Goal: Task Accomplishment & Management: Use online tool/utility

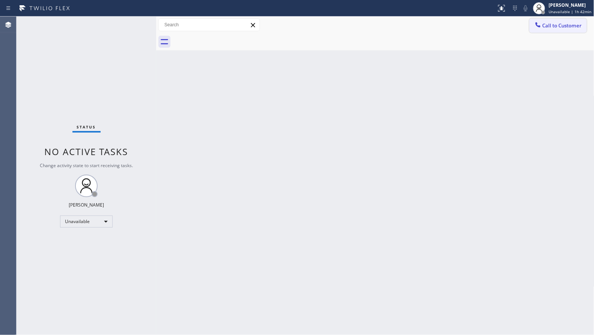
click at [535, 29] on div at bounding box center [538, 25] width 9 height 9
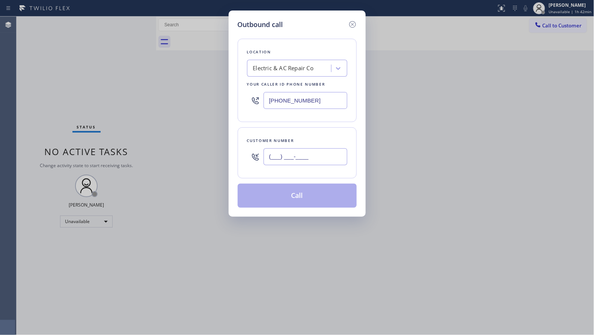
drag, startPoint x: 319, startPoint y: 160, endPoint x: 257, endPoint y: 162, distance: 62.4
click at [251, 161] on div "(___) ___-____" at bounding box center [297, 157] width 100 height 24
paste input "714) 404-2933"
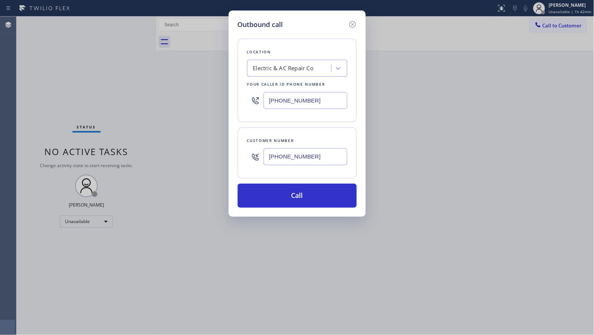
type input "[PHONE_NUMBER]"
drag, startPoint x: 315, startPoint y: 101, endPoint x: 265, endPoint y: 99, distance: 50.4
click at [265, 99] on input "[PHONE_NUMBER]" at bounding box center [306, 100] width 84 height 17
paste input "855) 999-4417"
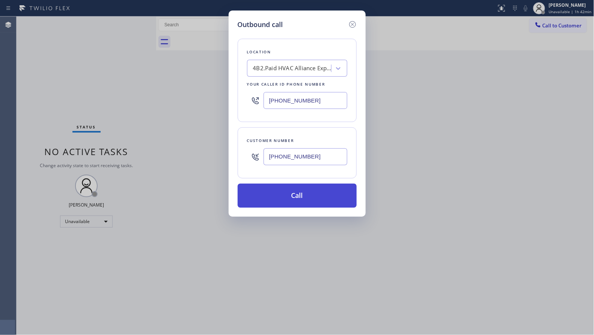
type input "[PHONE_NUMBER]"
drag, startPoint x: 305, startPoint y: 191, endPoint x: 304, endPoint y: 187, distance: 4.1
click at [304, 191] on button "Call" at bounding box center [297, 196] width 119 height 24
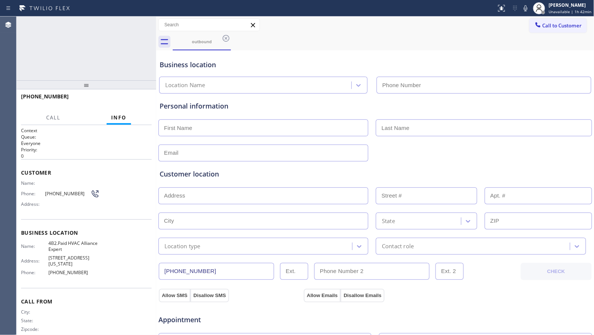
type input "[PHONE_NUMBER]"
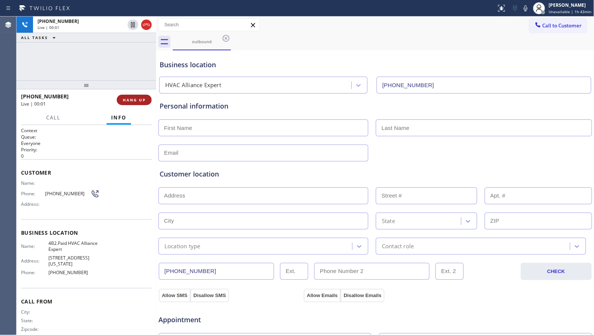
click at [142, 97] on span "HANG UP" at bounding box center [134, 99] width 23 height 5
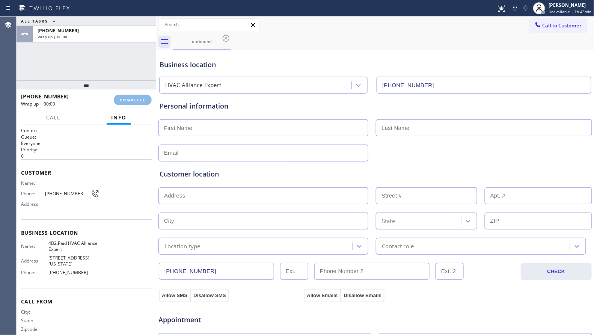
click at [140, 93] on div "[PHONE_NUMBER] Wrap up | 00:00 COMPLETE" at bounding box center [86, 100] width 131 height 20
click at [135, 93] on div "[PHONE_NUMBER] Wrap up | 00:01 COMPLETE" at bounding box center [86, 100] width 131 height 20
click at [111, 45] on div "ALL TASKS ALL TASKS ACTIVE TASKS TASKS IN WRAP UP [PHONE_NUMBER] Wrap up | 00:01" at bounding box center [87, 49] width 140 height 64
click at [136, 103] on button "COMPLETE" at bounding box center [133, 100] width 38 height 11
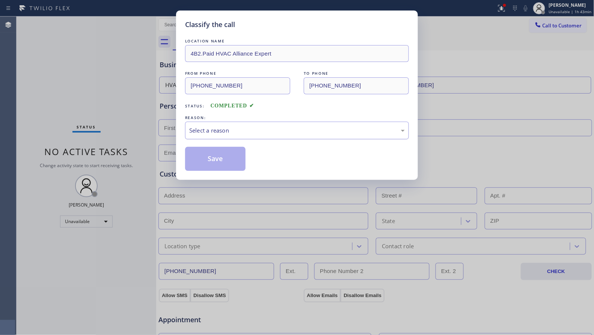
click at [278, 130] on div "Select a reason" at bounding box center [297, 130] width 216 height 9
drag, startPoint x: 217, startPoint y: 160, endPoint x: 196, endPoint y: 155, distance: 22.0
click at [216, 160] on button "Save" at bounding box center [215, 159] width 60 height 24
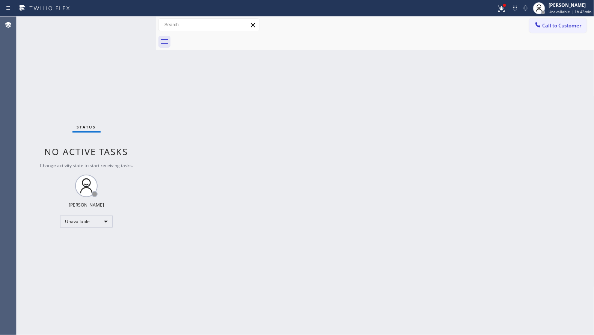
drag, startPoint x: 289, startPoint y: 151, endPoint x: 297, endPoint y: 151, distance: 7.9
click at [291, 151] on div "Back to Dashboard Change Sender ID Customers Technicians Select a contact Outbo…" at bounding box center [375, 176] width 438 height 318
click at [264, 129] on div "Back to Dashboard Change Sender ID Customers Technicians Select a contact Outbo…" at bounding box center [375, 176] width 438 height 318
drag, startPoint x: 382, startPoint y: 56, endPoint x: 384, endPoint y: 60, distance: 4.4
click at [383, 60] on div "Back to Dashboard Change Sender ID Customers Technicians Select a contact Outbo…" at bounding box center [375, 176] width 438 height 318
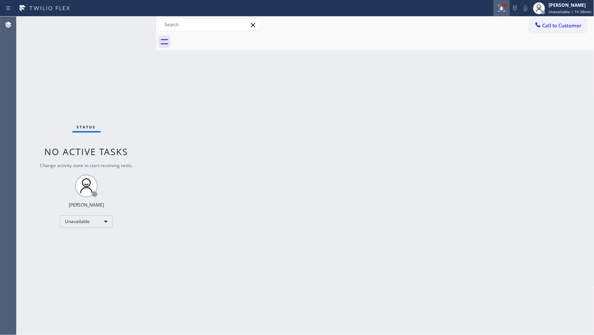
click at [503, 9] on icon at bounding box center [500, 7] width 5 height 5
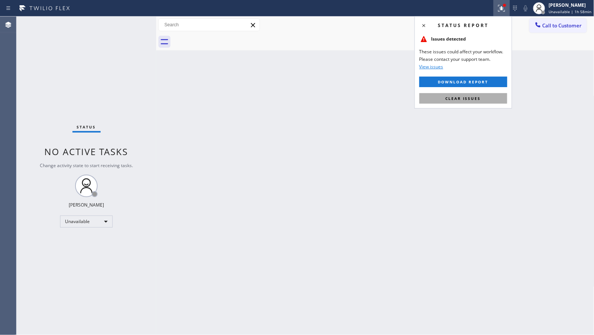
click at [467, 97] on span "Clear issues" at bounding box center [463, 98] width 35 height 5
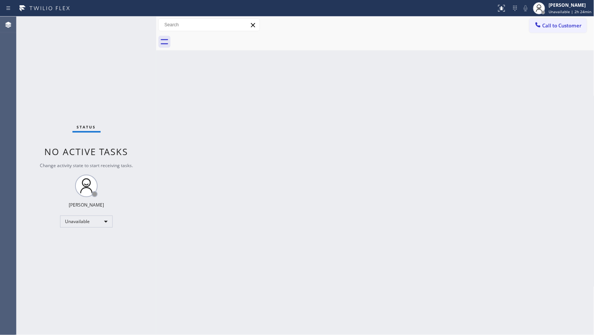
click at [384, 54] on div "Back to Dashboard Change Sender ID Customers Technicians Select a contact Outbo…" at bounding box center [375, 176] width 438 height 318
click at [557, 6] on div "[PERSON_NAME]" at bounding box center [570, 5] width 43 height 6
click at [531, 30] on button "Offline" at bounding box center [556, 30] width 75 height 10
click at [558, 5] on div "[PERSON_NAME]" at bounding box center [570, 5] width 43 height 6
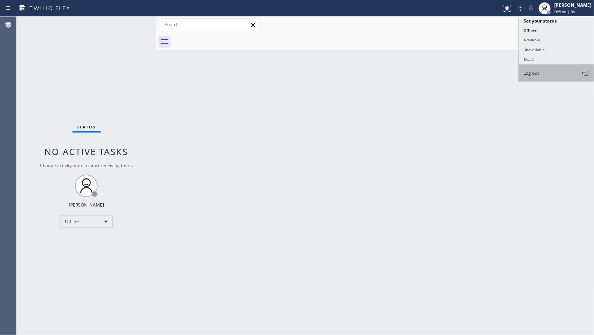
click at [534, 75] on span "Log out" at bounding box center [531, 73] width 15 height 6
